Goal: Check status: Check status

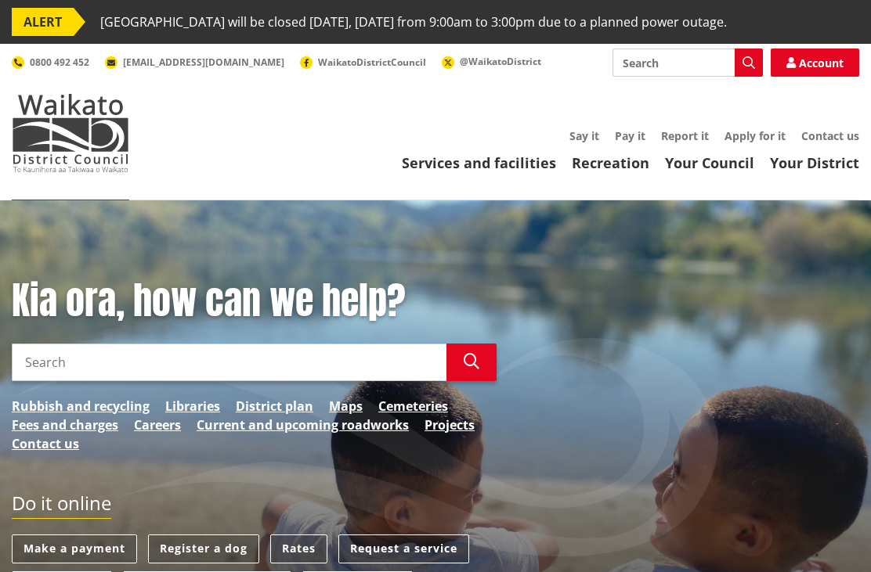
click at [498, 165] on link "Services and facilities" at bounding box center [479, 162] width 154 height 19
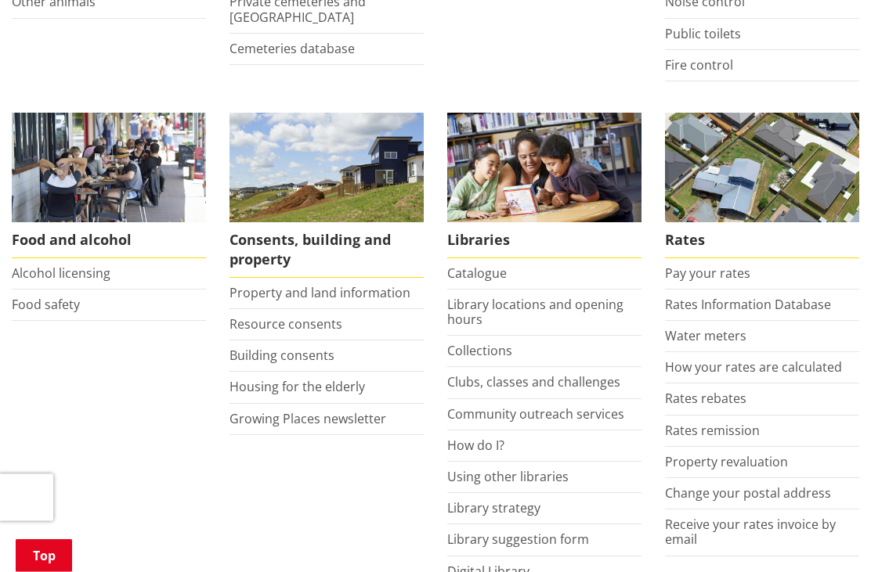
scroll to position [583, 0]
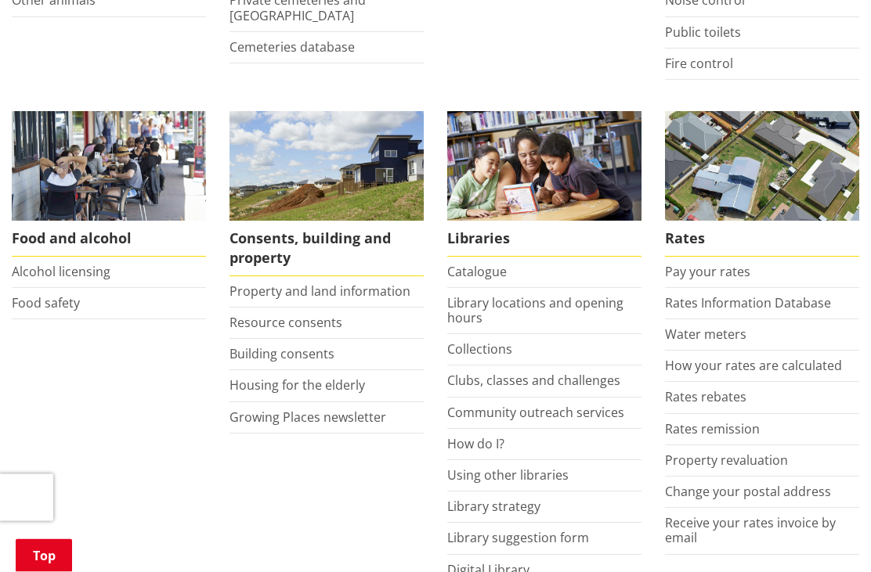
click at [314, 357] on link "Building consents" at bounding box center [281, 354] width 105 height 17
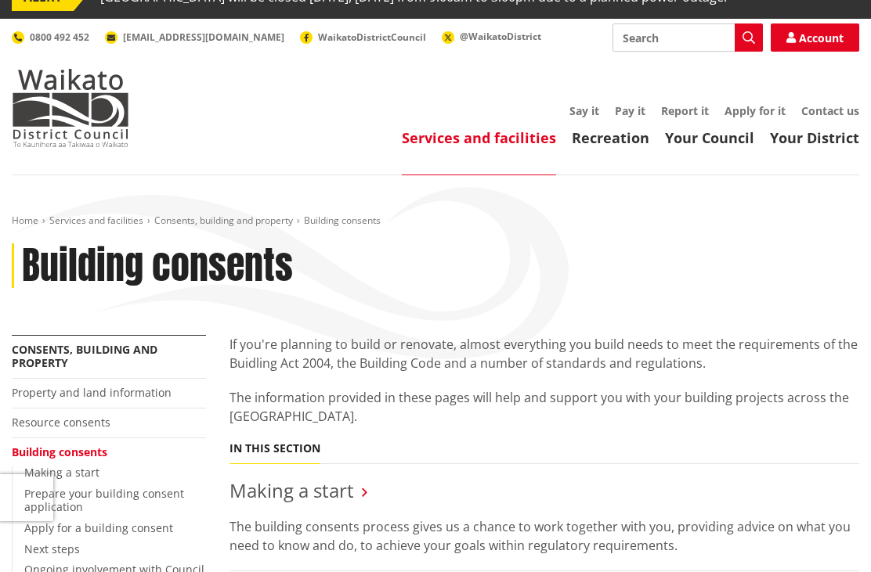
scroll to position [18, 0]
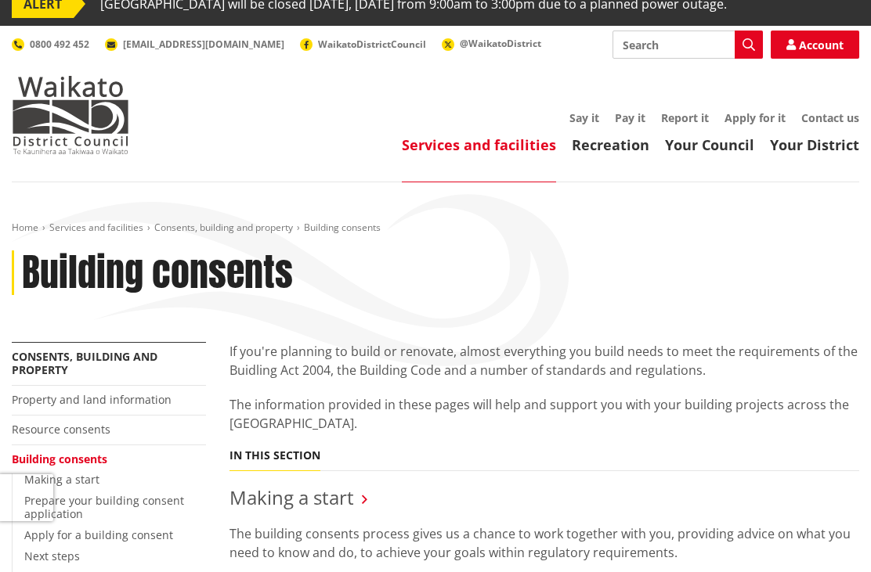
click at [677, 50] on input "Search" at bounding box center [687, 45] width 150 height 28
type input "BLD0072/26"
click at [742, 47] on icon "button" at bounding box center [748, 44] width 13 height 13
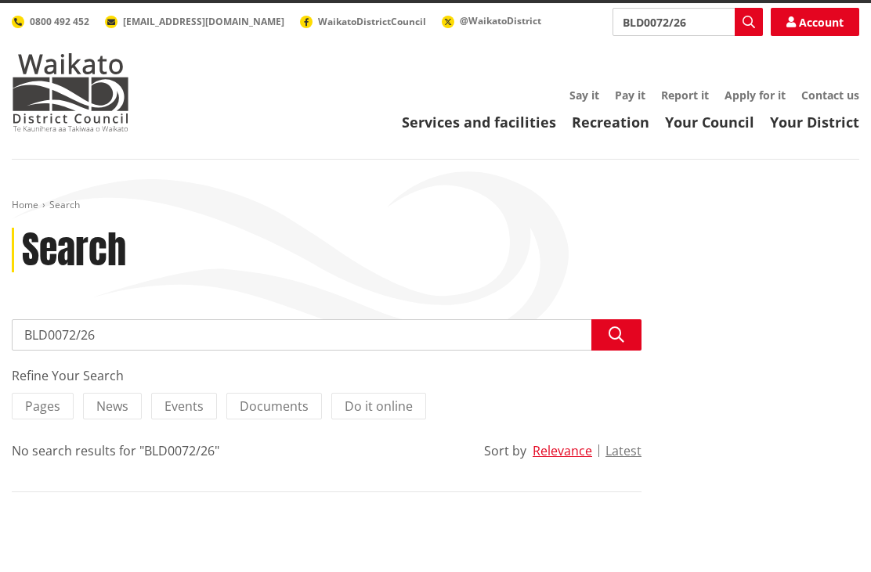
scroll to position [45, 0]
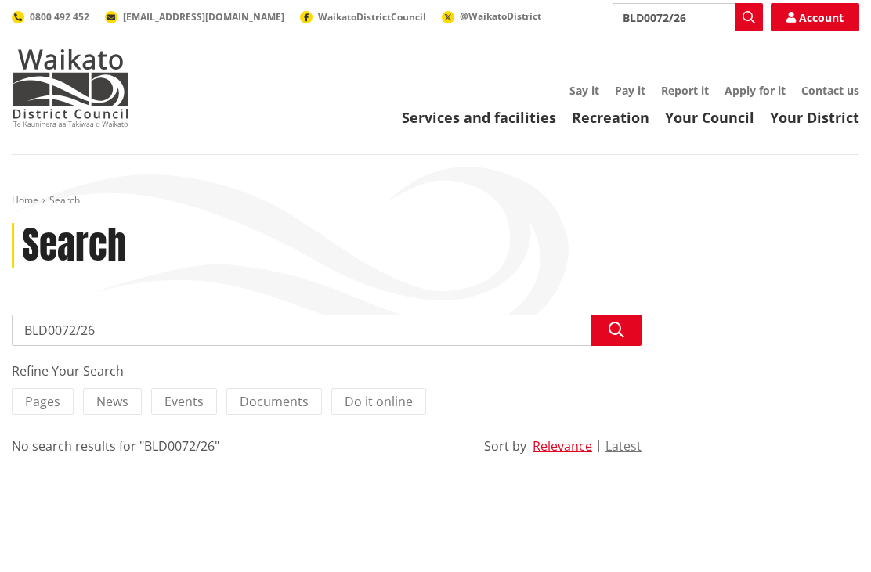
click at [496, 110] on link "Services and facilities" at bounding box center [479, 117] width 154 height 19
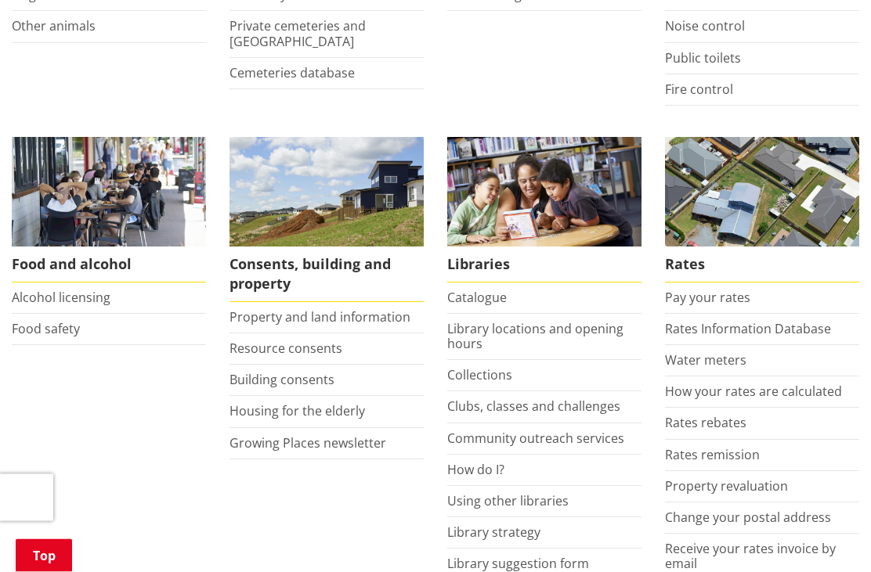
scroll to position [558, 0]
click at [287, 378] on link "Building consents" at bounding box center [281, 379] width 105 height 17
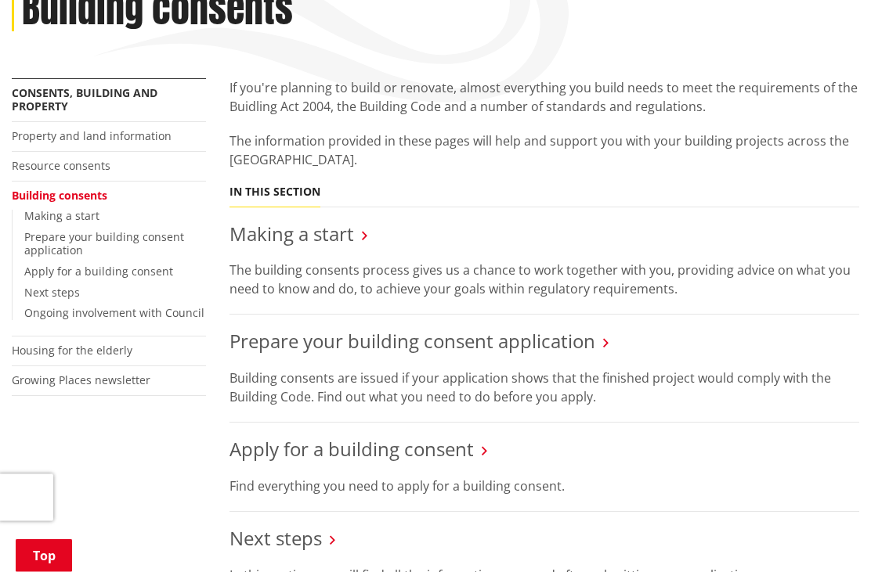
scroll to position [282, 0]
click at [320, 240] on link "Making a start" at bounding box center [291, 234] width 125 height 26
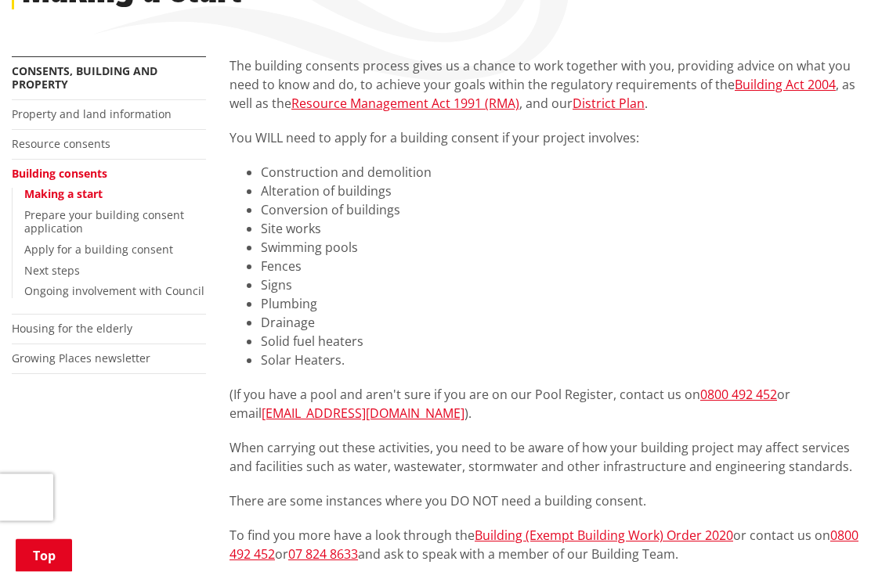
scroll to position [304, 0]
click at [138, 217] on link "Prepare your building consent application" at bounding box center [104, 222] width 160 height 28
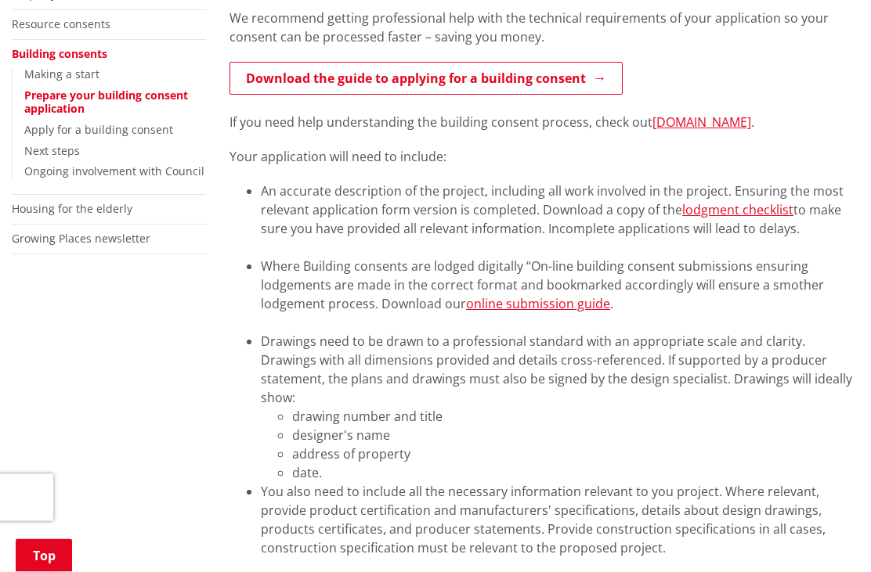
scroll to position [355, 0]
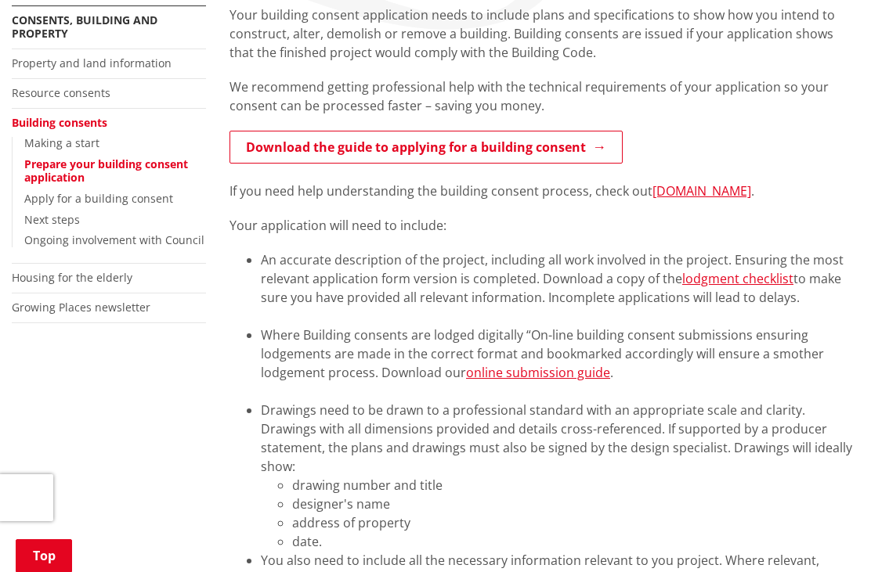
click at [72, 218] on link "Next steps" at bounding box center [52, 219] width 56 height 15
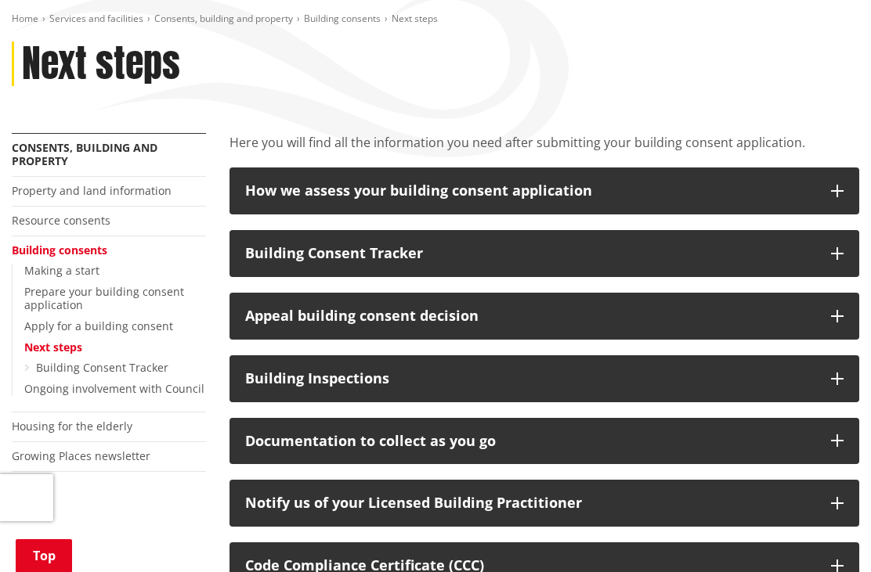
scroll to position [203, 0]
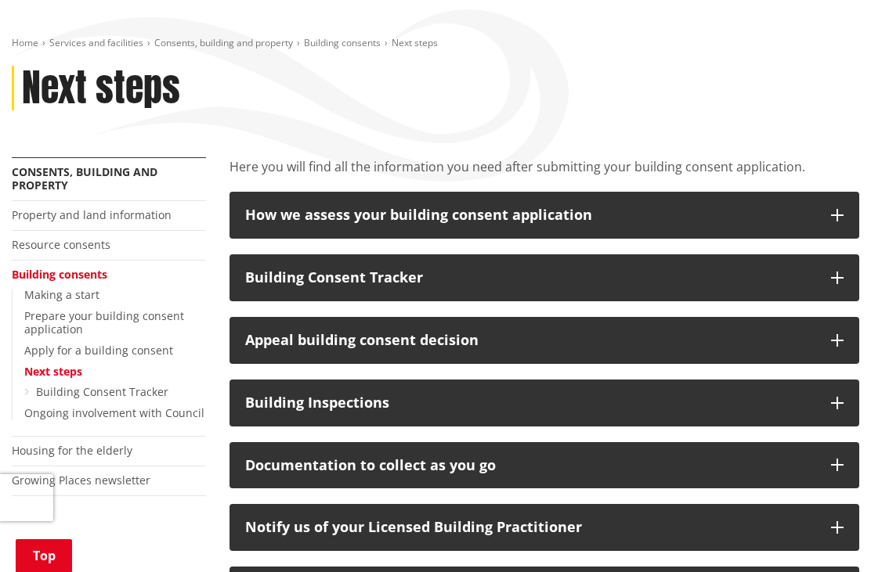
click at [799, 283] on div "Building Consent Tracker" at bounding box center [530, 278] width 570 height 16
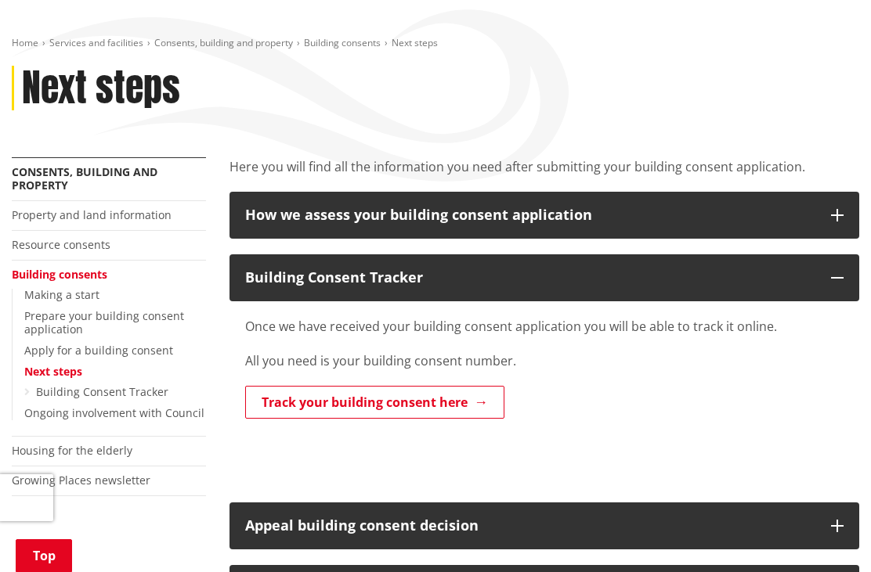
click at [435, 403] on link "Track your building consent here" at bounding box center [374, 402] width 259 height 33
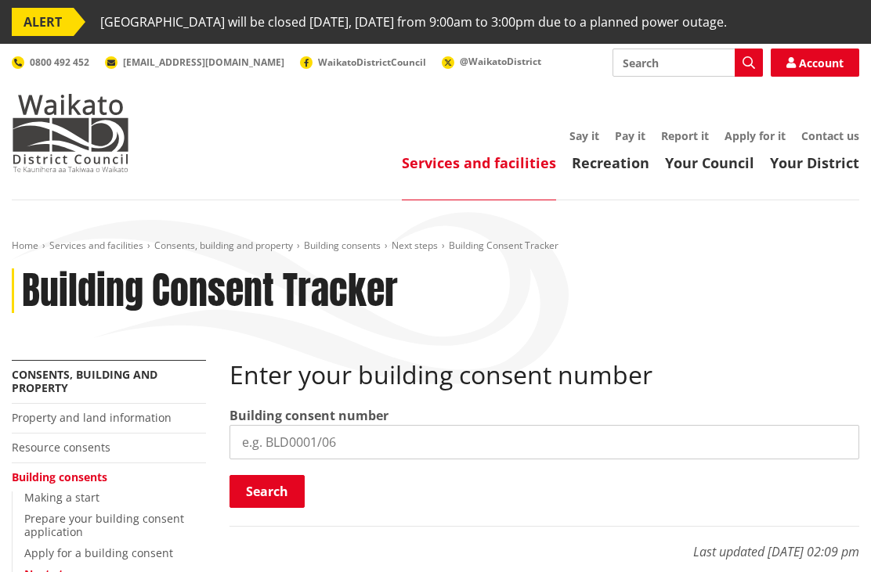
click at [365, 442] on input "search" at bounding box center [544, 442] width 630 height 34
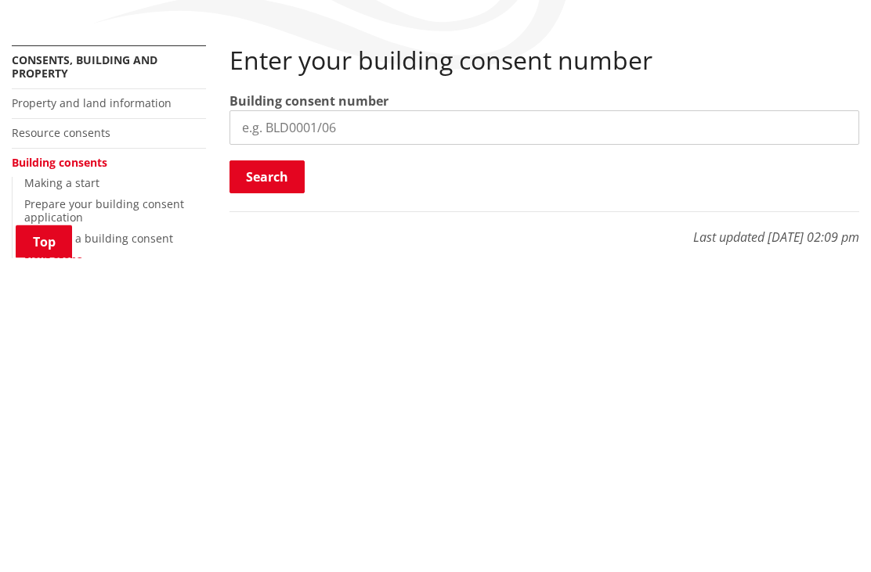
click at [401, 425] on input "search" at bounding box center [544, 442] width 630 height 34
click at [403, 425] on input "search" at bounding box center [544, 442] width 630 height 34
type input "BLD0072/26"
click at [288, 475] on button "Search" at bounding box center [266, 491] width 75 height 33
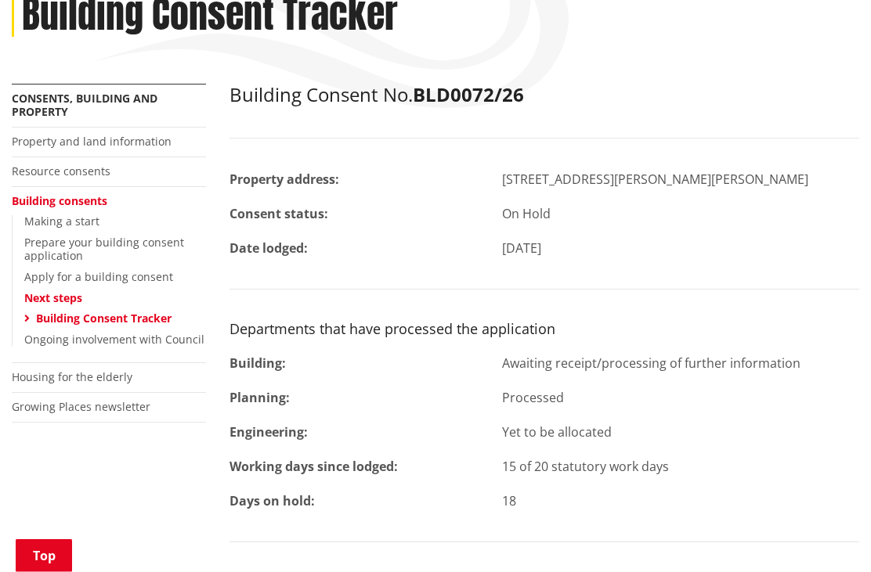
scroll to position [276, 0]
